Goal: Find specific page/section: Find specific page/section

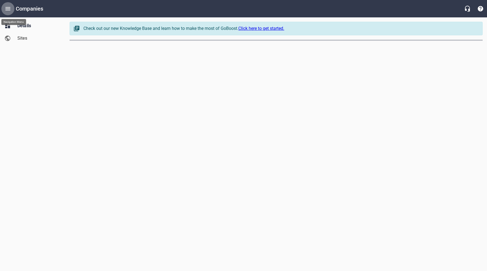
click at [11, 5] on icon "Open drawer" at bounding box center [8, 8] width 7 height 7
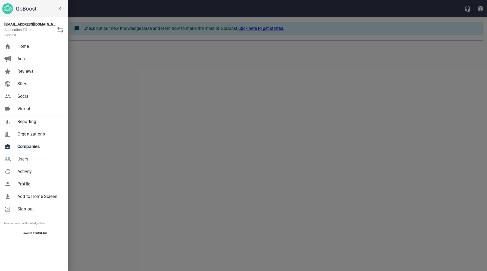
select select "[US_STATE]"
select select "62"
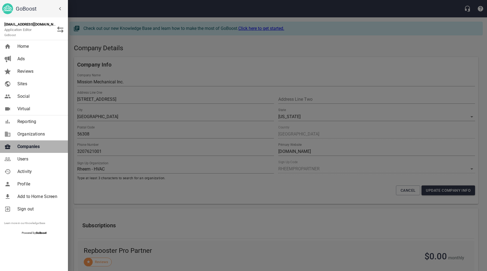
click at [35, 146] on span "Companies" at bounding box center [39, 147] width 44 height 7
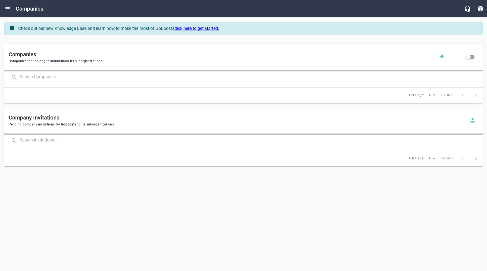
click at [79, 77] on input "text" at bounding box center [251, 78] width 463 height 12
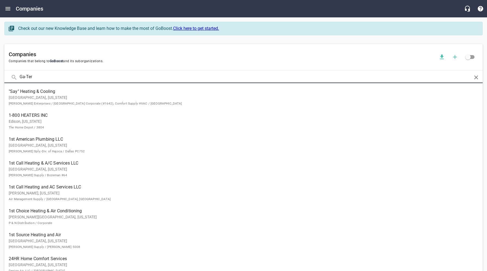
type input "Ga-Ter"
click button at bounding box center [0, 0] width 0 height 0
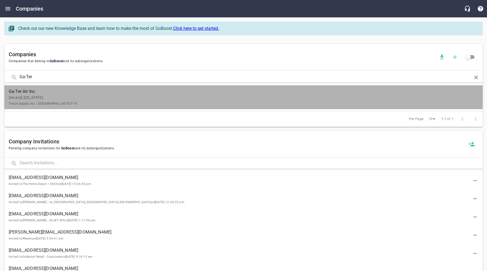
click at [75, 97] on p "DeLand, [US_STATE] Tropic Supply, Inc. / [GEOGRAPHIC_DATA] T-19" at bounding box center [239, 100] width 461 height 11
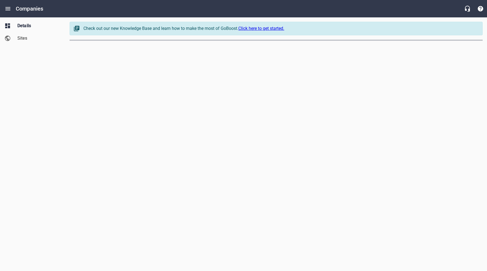
select select "[US_STATE]"
select select "63"
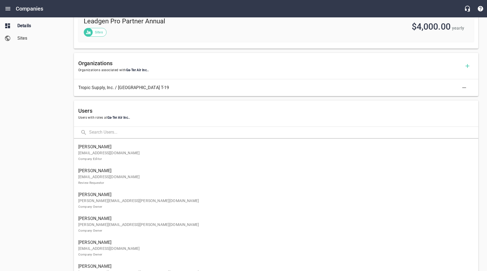
scroll to position [263, 0]
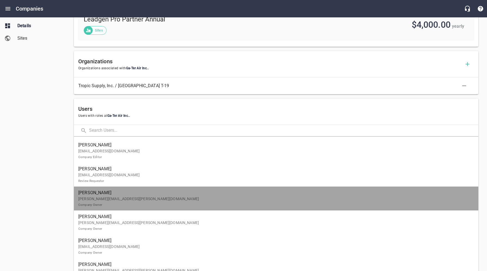
click at [149, 202] on p "[PERSON_NAME][EMAIL_ADDRESS][PERSON_NAME][DOMAIN_NAME] Company Owner" at bounding box center [274, 201] width 392 height 11
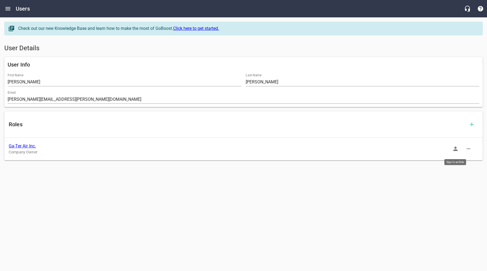
click at [459, 151] on icon "button" at bounding box center [456, 149] width 7 height 7
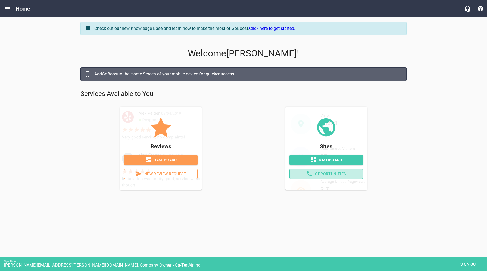
click at [333, 175] on span "Opportunities" at bounding box center [326, 174] width 64 height 7
